Goal: Find specific page/section: Find specific page/section

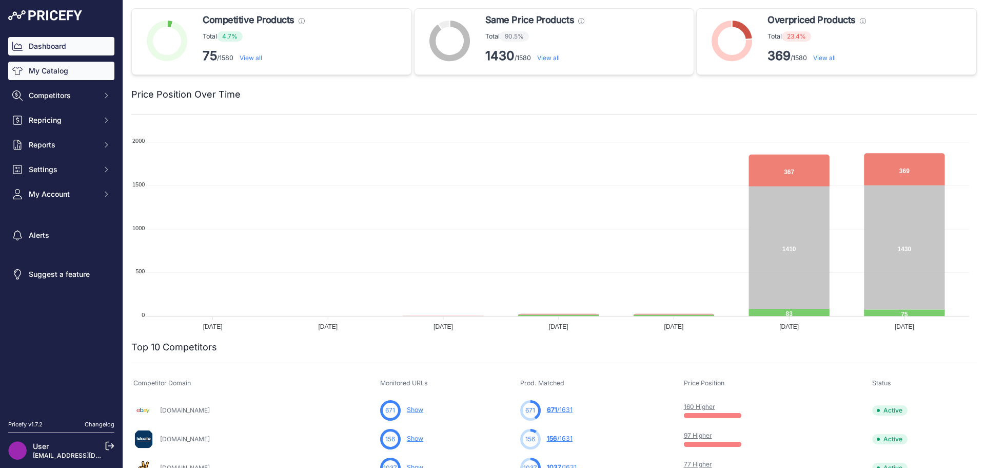
click at [67, 73] on link "My Catalog" at bounding box center [61, 71] width 106 height 18
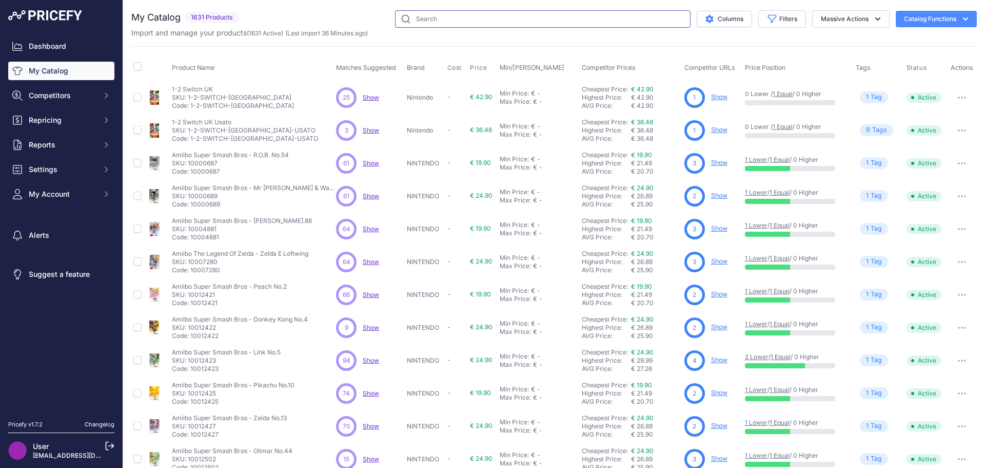
click at [418, 25] on input "text" at bounding box center [543, 18] width 296 height 17
type input "mafia"
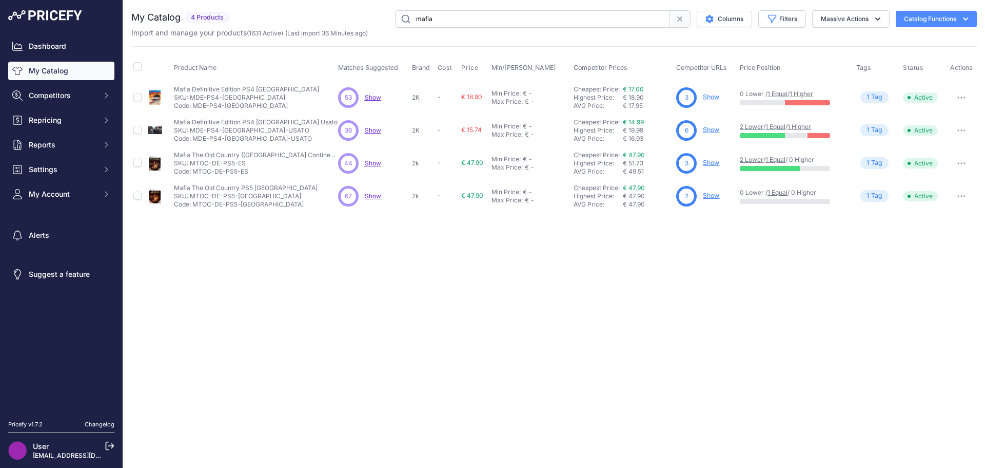
click at [707, 196] on link "Show" at bounding box center [711, 195] width 16 height 8
click at [374, 192] on span "Show" at bounding box center [373, 196] width 16 height 8
click at [79, 49] on link "Dashboard" at bounding box center [61, 46] width 106 height 18
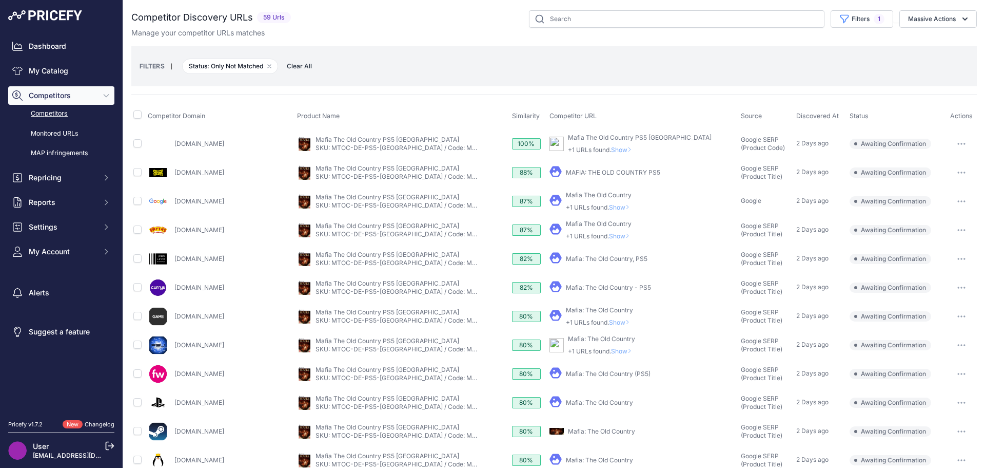
select select "0"
click at [842, 22] on button "Filters 1" at bounding box center [862, 18] width 63 height 17
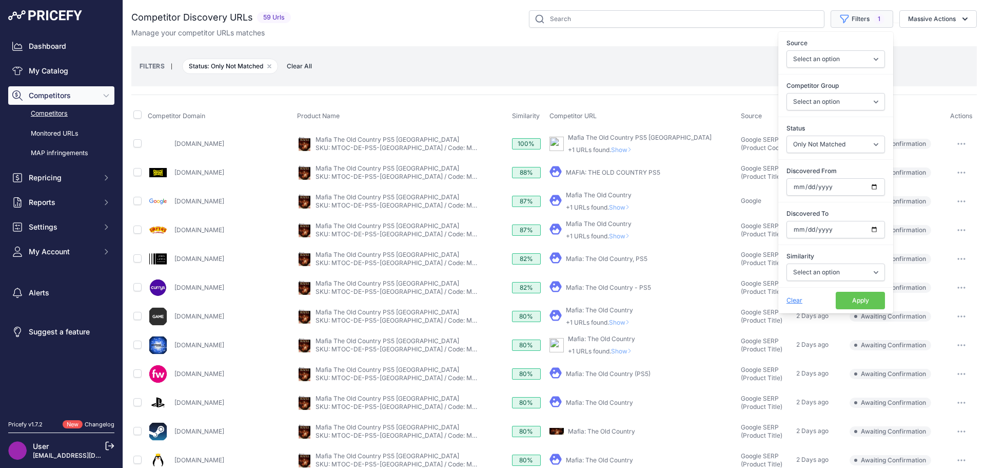
click at [842, 22] on button "Filters 1" at bounding box center [862, 18] width 63 height 17
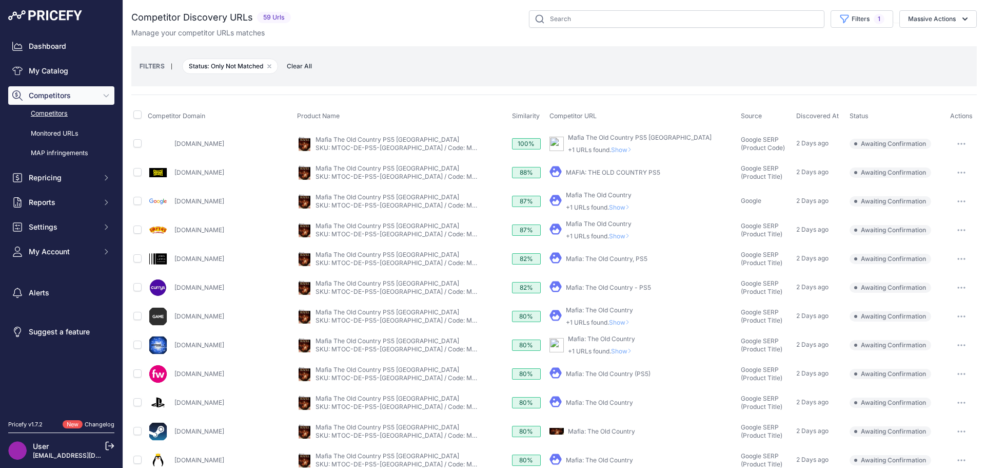
click at [893, 15] on span "Massive Actions" at bounding box center [935, 19] width 84 height 8
click at [900, 15] on button "Massive Actions" at bounding box center [938, 18] width 77 height 17
click at [817, 49] on div "FILTERS | Status: Only Not Matched Remove filter option Clear All" at bounding box center [554, 66] width 846 height 40
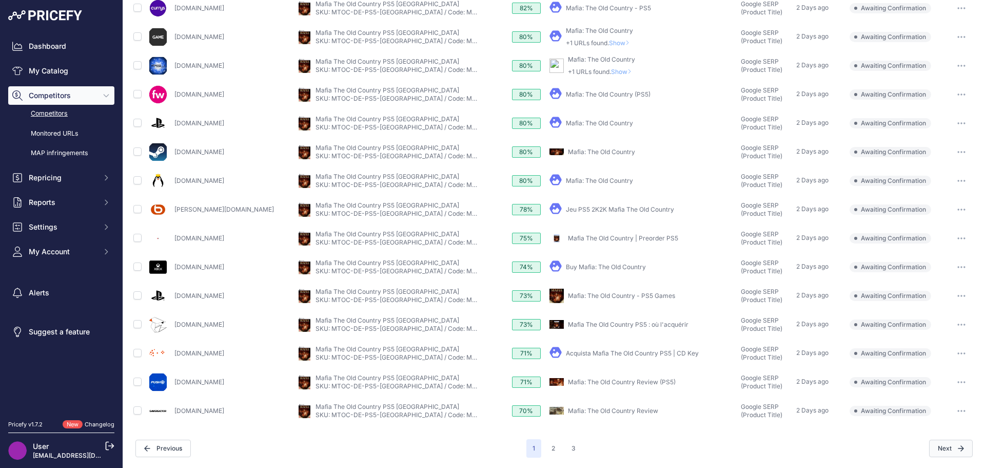
click at [945, 447] on button "Next" at bounding box center [951, 447] width 44 height 17
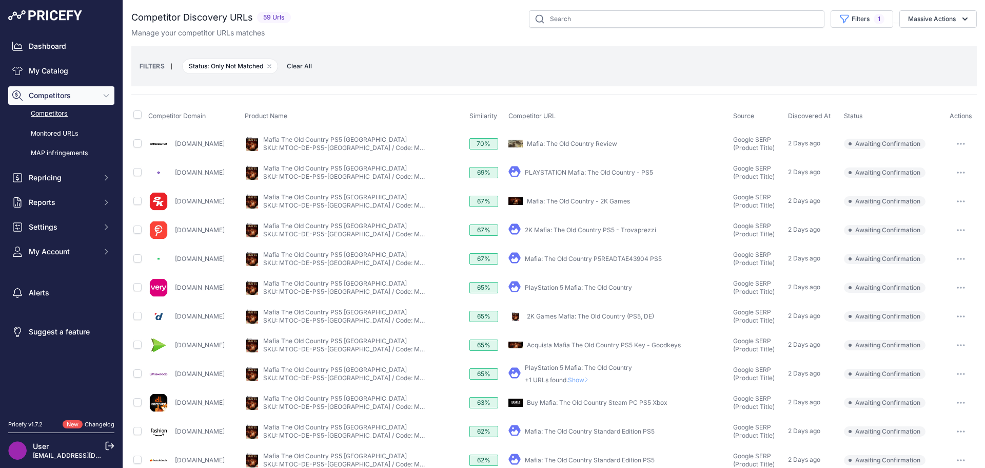
click at [197, 227] on link "[DOMAIN_NAME]" at bounding box center [200, 230] width 50 height 8
click at [313, 232] on link "SKU: MTOC-DE-PS5-UK / Code: MTOC-DE-PS5-UK" at bounding box center [394, 234] width 262 height 8
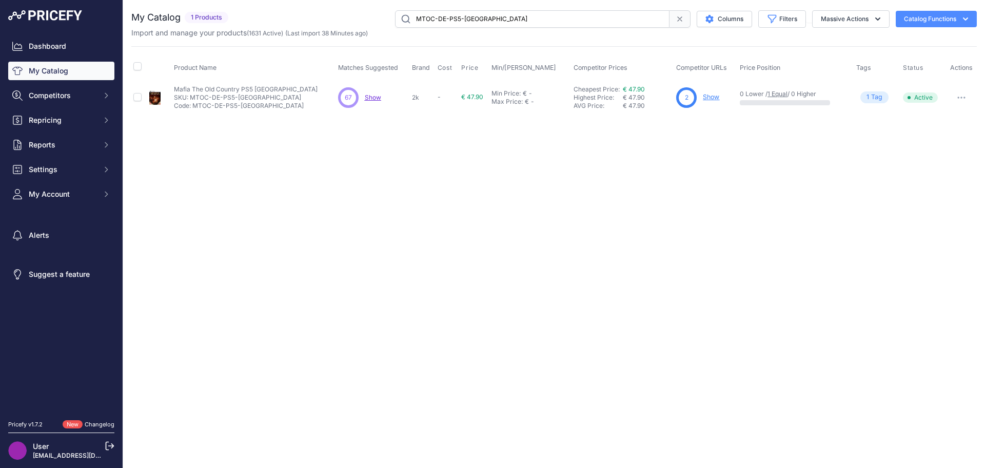
click at [371, 100] on span "Show" at bounding box center [373, 97] width 16 height 8
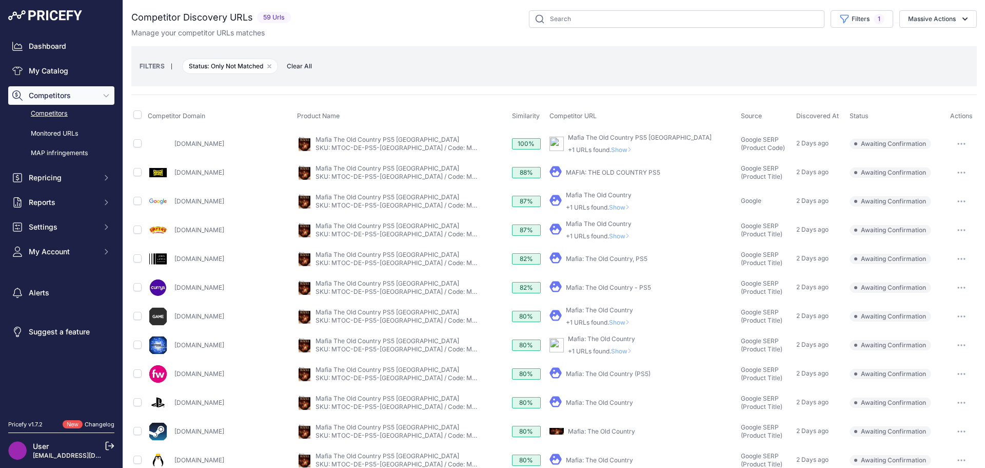
click at [611, 148] on span "Show" at bounding box center [623, 150] width 25 height 8
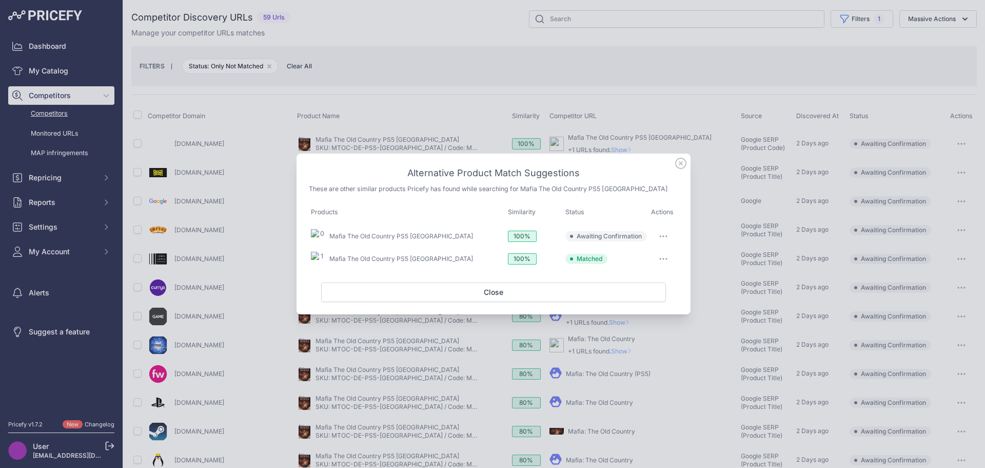
click at [676, 164] on icon at bounding box center [681, 163] width 10 height 10
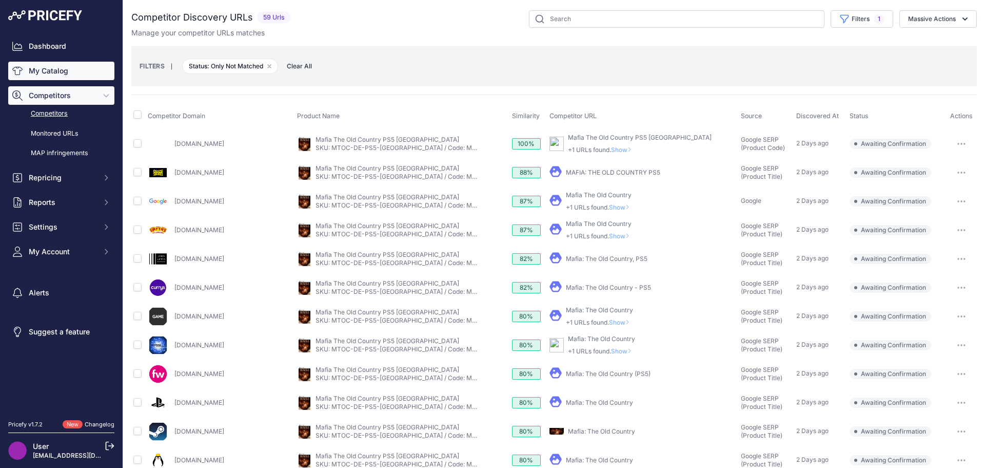
click at [89, 75] on link "My Catalog" at bounding box center [61, 71] width 106 height 18
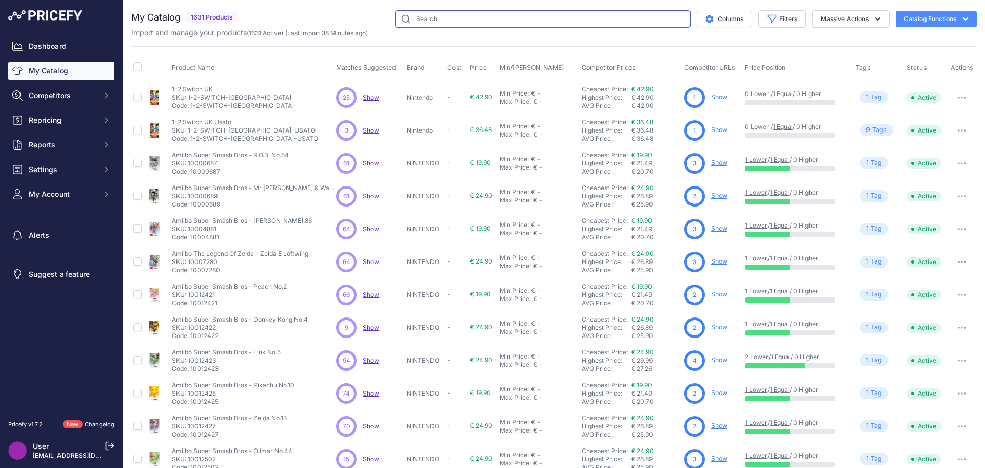
click at [447, 22] on input "text" at bounding box center [543, 18] width 296 height 17
type input "fc 26"
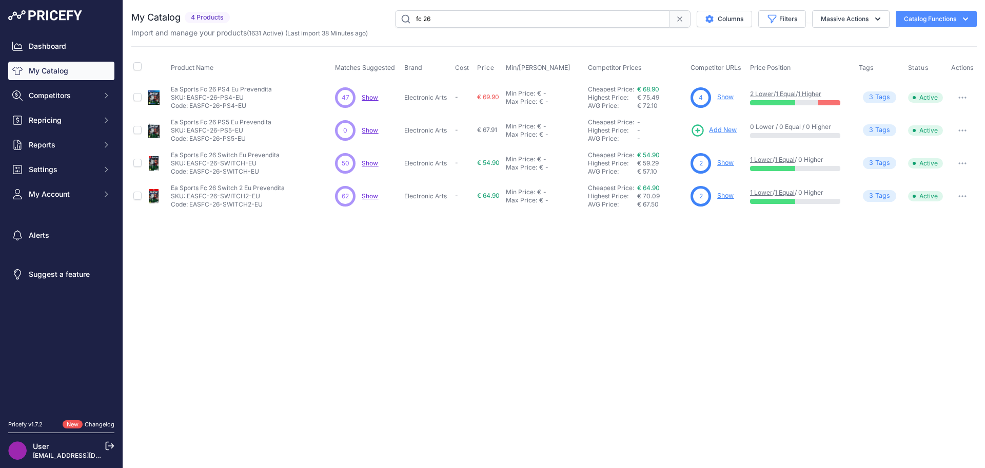
click at [725, 98] on link "Show" at bounding box center [725, 97] width 16 height 8
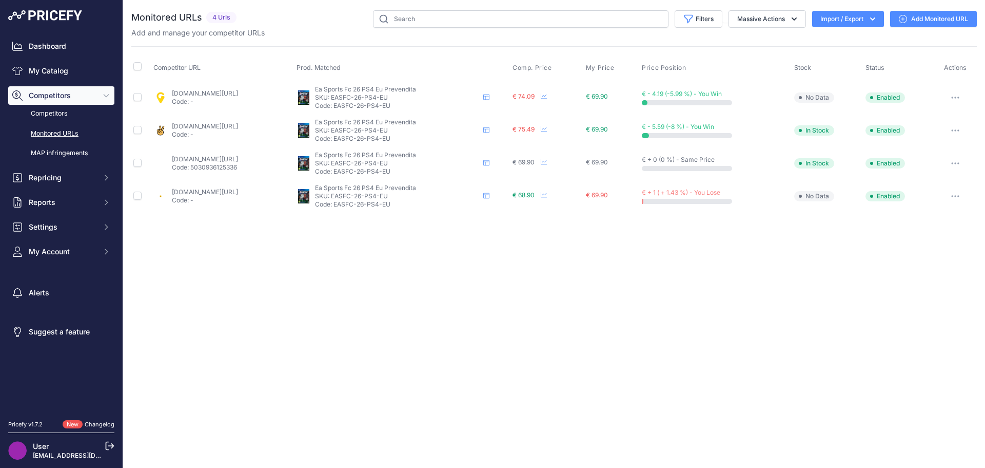
click at [52, 95] on span "Competitors" at bounding box center [62, 95] width 67 height 10
